Goal: Use online tool/utility: Use online tool/utility

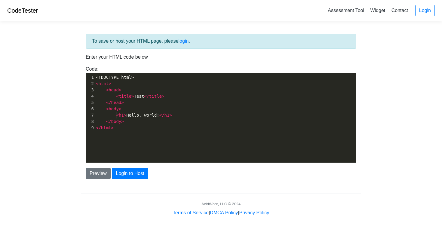
click at [116, 113] on span "<" at bounding box center [117, 115] width 2 height 5
type textarea "<!DOCTYPE html> <html> <head> <title>Test</title> </head> <body> <h1>Hello, wor…"
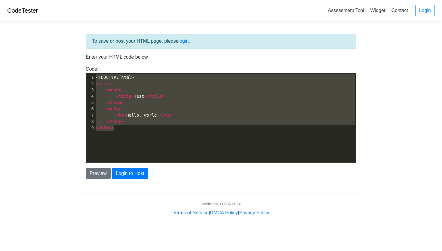
drag, startPoint x: 116, startPoint y: 127, endPoint x: 1, endPoint y: 17, distance: 159.2
click at [1, 17] on body "CodeTester Assessment Tool Widget Contact Login To save or host your HTML page,…" at bounding box center [221, 108] width 442 height 217
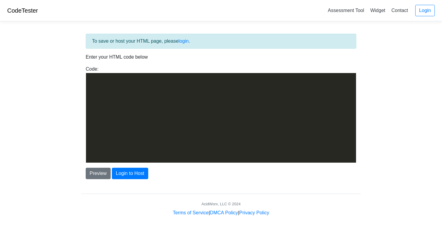
scroll to position [2983, 0]
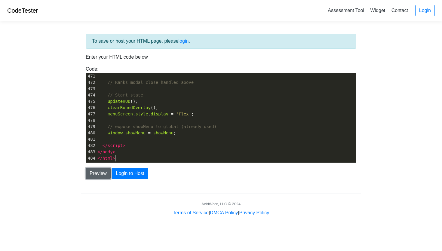
click at [95, 172] on button "Preview" at bounding box center [98, 173] width 25 height 11
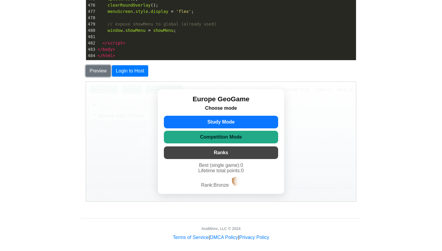
scroll to position [107, 0]
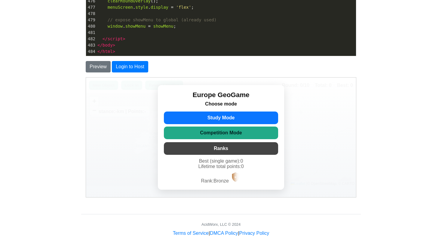
click at [181, 148] on button "Ranks" at bounding box center [221, 148] width 114 height 13
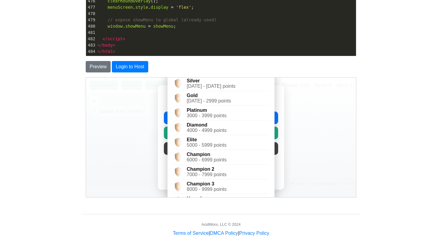
click at [143, 144] on div "Europe GeoGame Choose mode Study Mode Competition Mode Ranks Best (single game)…" at bounding box center [221, 137] width 270 height 120
click at [128, 157] on div "Europe GeoGame Choose mode Study Mode Competition Mode Ranks Best (single game)…" at bounding box center [221, 137] width 270 height 120
click at [224, 157] on div "6000 - 6999 points" at bounding box center [207, 159] width 40 height 5
click at [194, 167] on div "Champion 2" at bounding box center [207, 168] width 40 height 5
